Goal: Information Seeking & Learning: Compare options

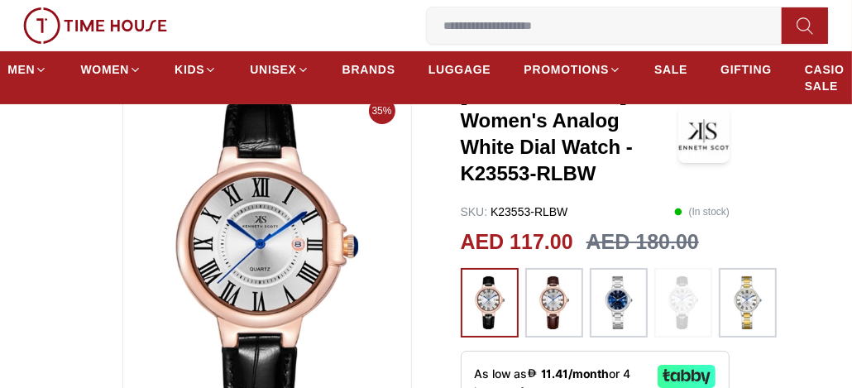
scroll to position [138, 0]
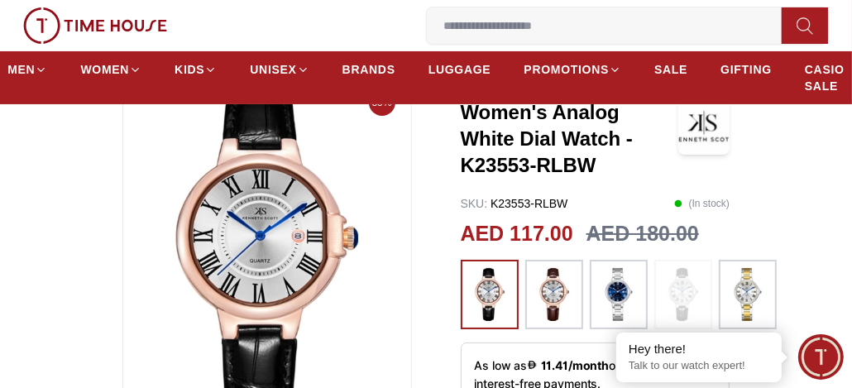
click at [615, 287] on img at bounding box center [618, 294] width 41 height 53
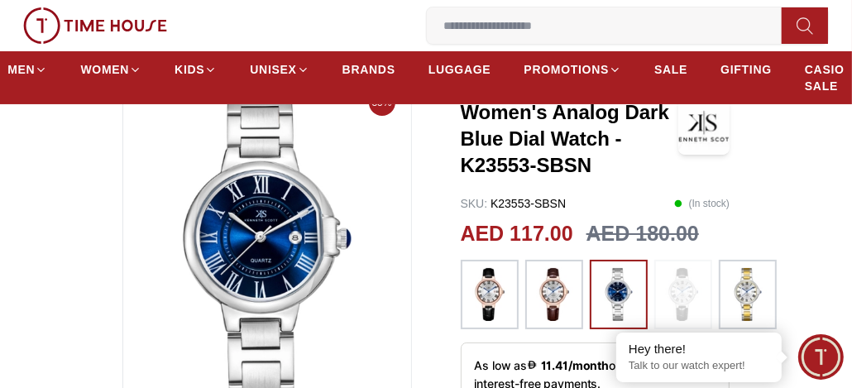
click at [744, 279] on img at bounding box center [747, 294] width 41 height 53
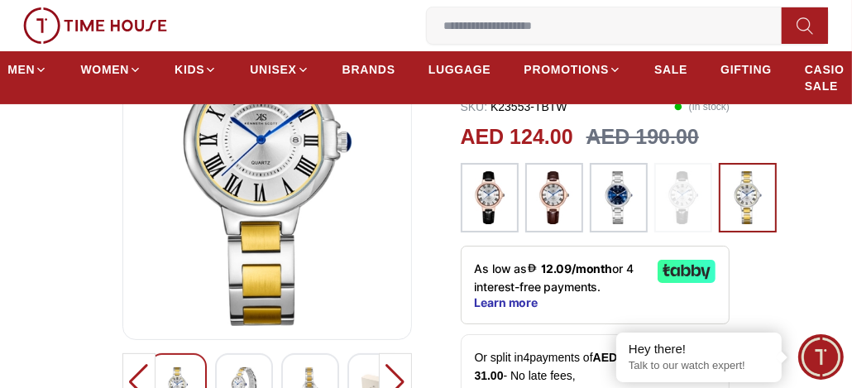
scroll to position [138, 0]
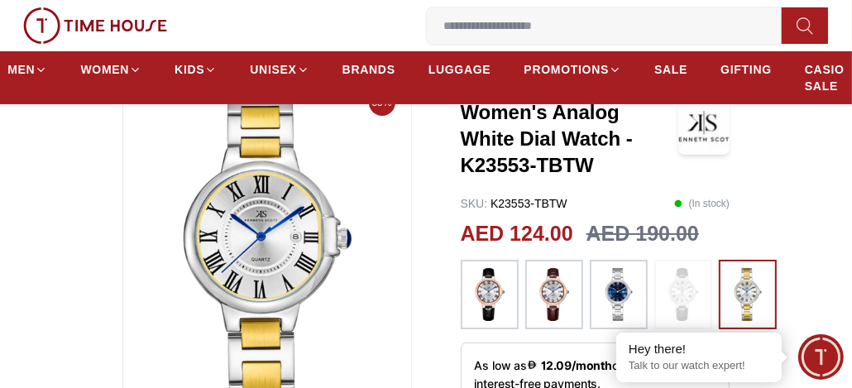
click at [487, 289] on img at bounding box center [489, 294] width 41 height 53
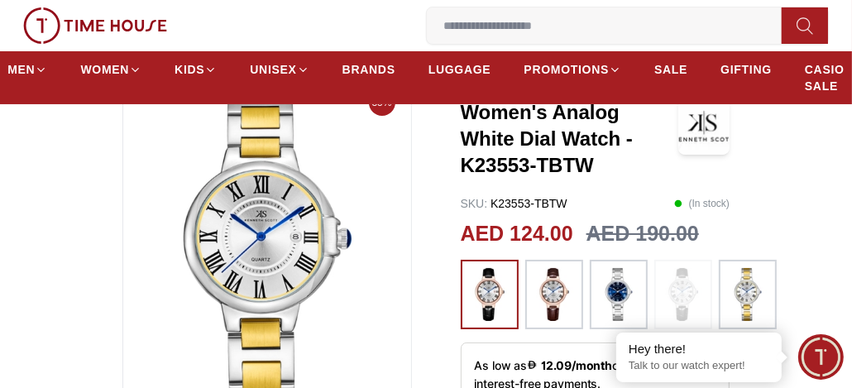
click at [553, 279] on img at bounding box center [553, 294] width 41 height 53
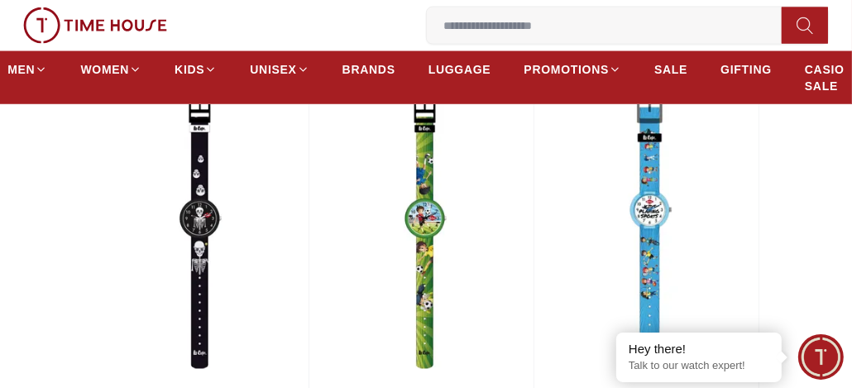
scroll to position [1843, 0]
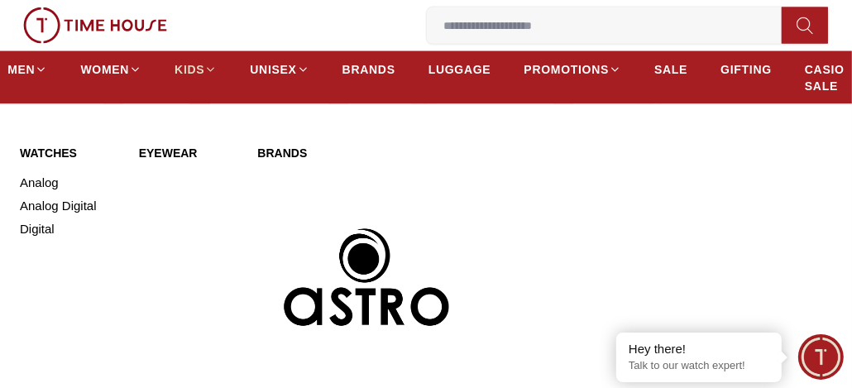
click at [206, 69] on icon at bounding box center [210, 70] width 12 height 12
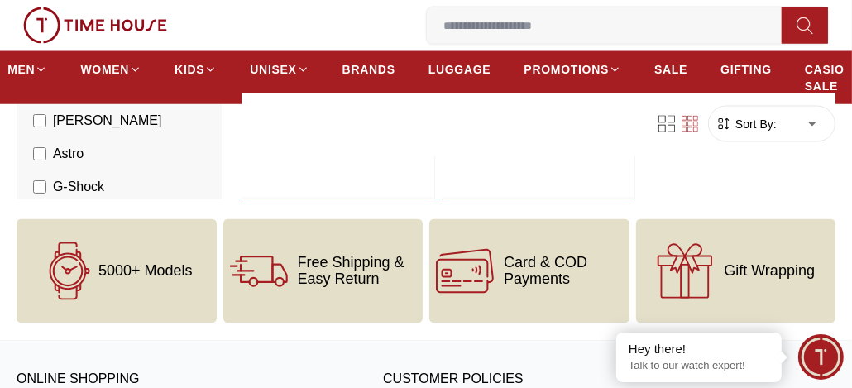
scroll to position [1948, 0]
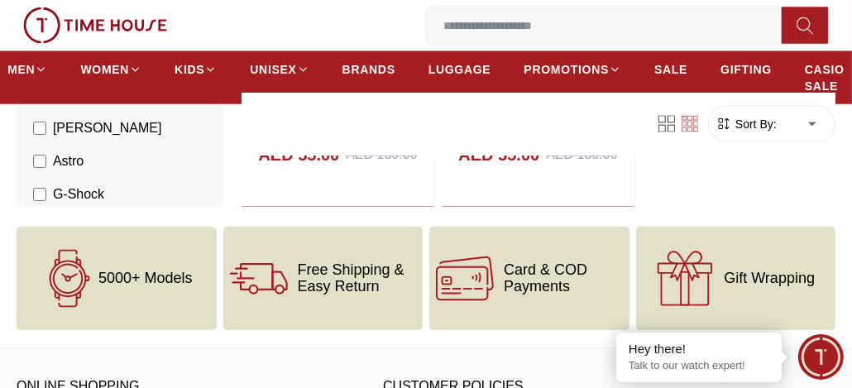
click at [136, 270] on span "5000+ Models" at bounding box center [145, 278] width 94 height 17
click at [135, 277] on div "5000+ Models" at bounding box center [117, 279] width 200 height 104
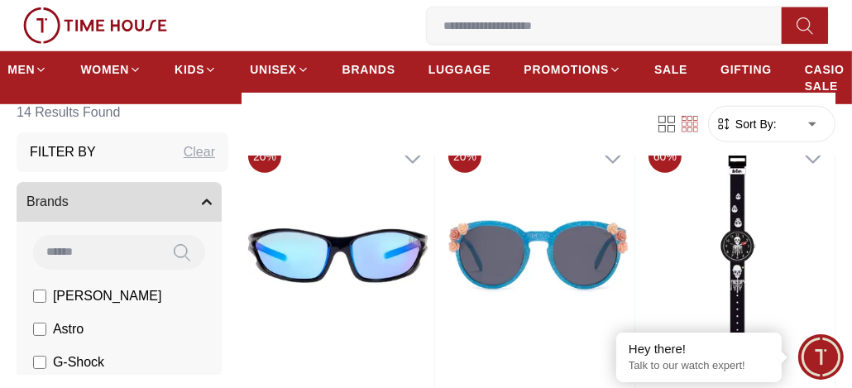
scroll to position [900, 0]
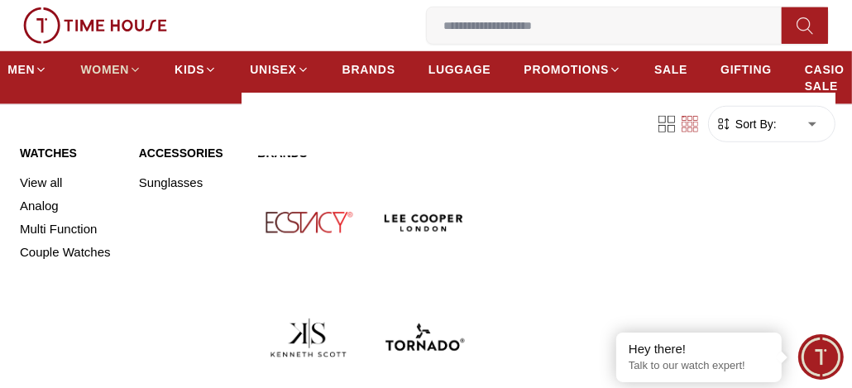
click at [107, 72] on span "WOMEN" at bounding box center [104, 69] width 49 height 17
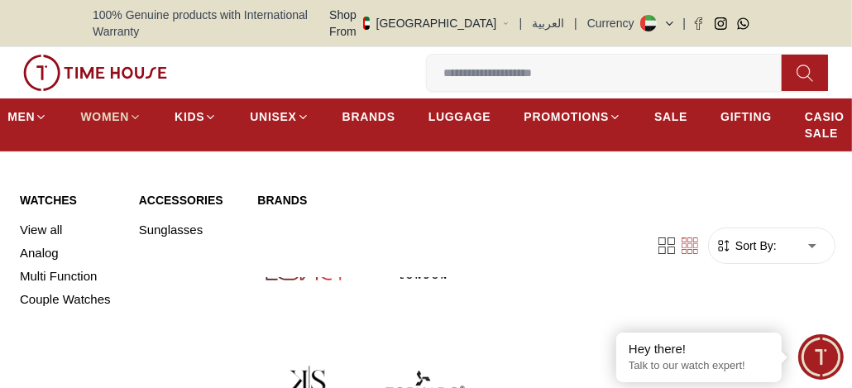
click at [129, 111] on icon at bounding box center [135, 117] width 12 height 12
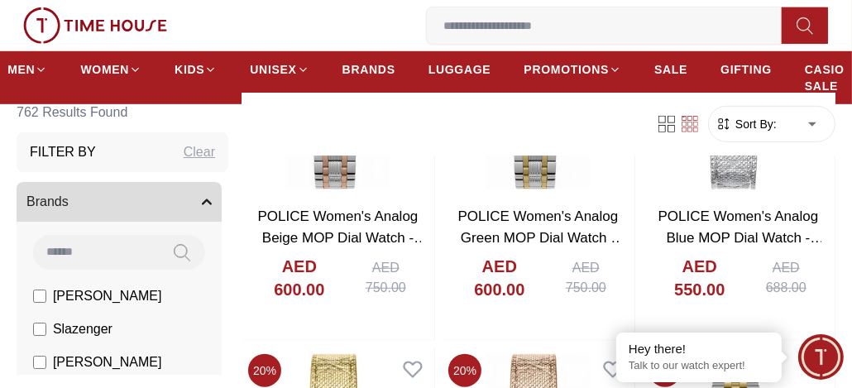
scroll to position [733, 0]
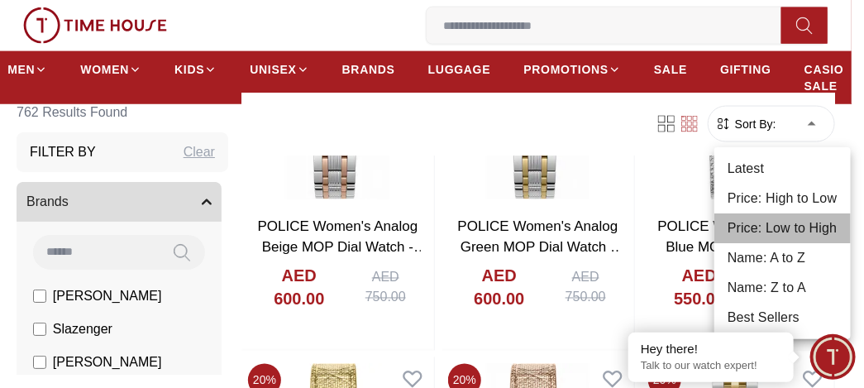
click at [796, 222] on li "Price: Low to High" at bounding box center [782, 228] width 136 height 30
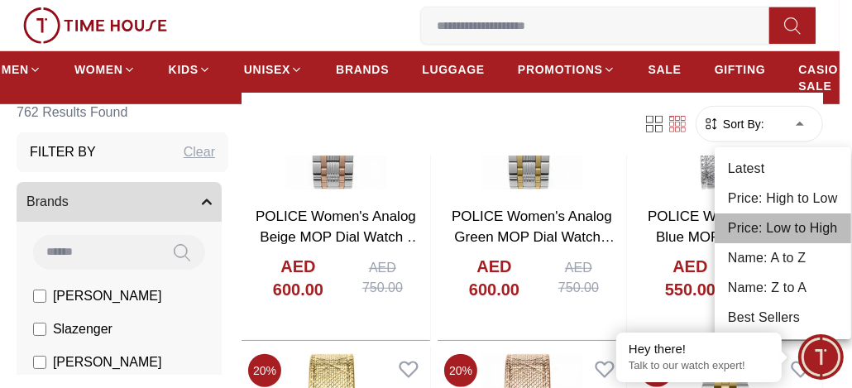
type input "*"
